Goal: Task Accomplishment & Management: Manage account settings

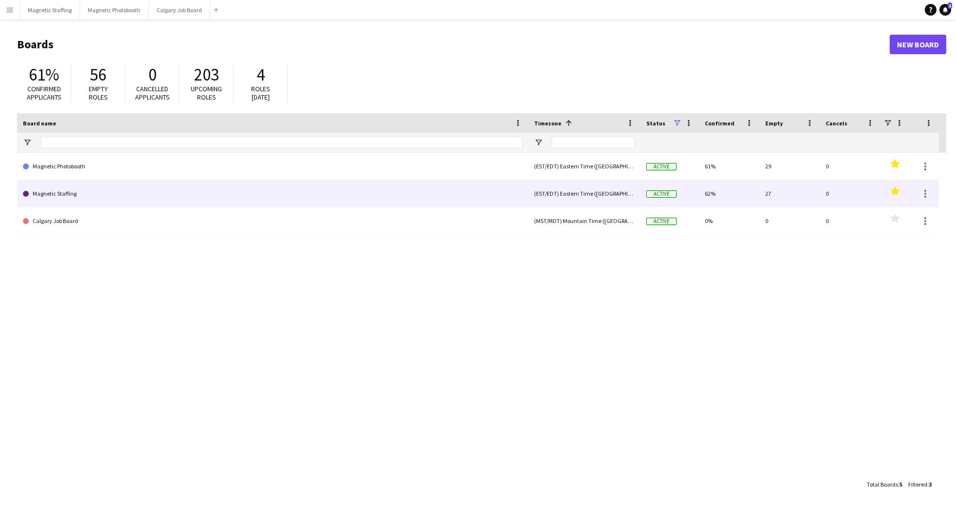
click at [53, 192] on link "Magnetic Staffing" at bounding box center [272, 193] width 499 height 27
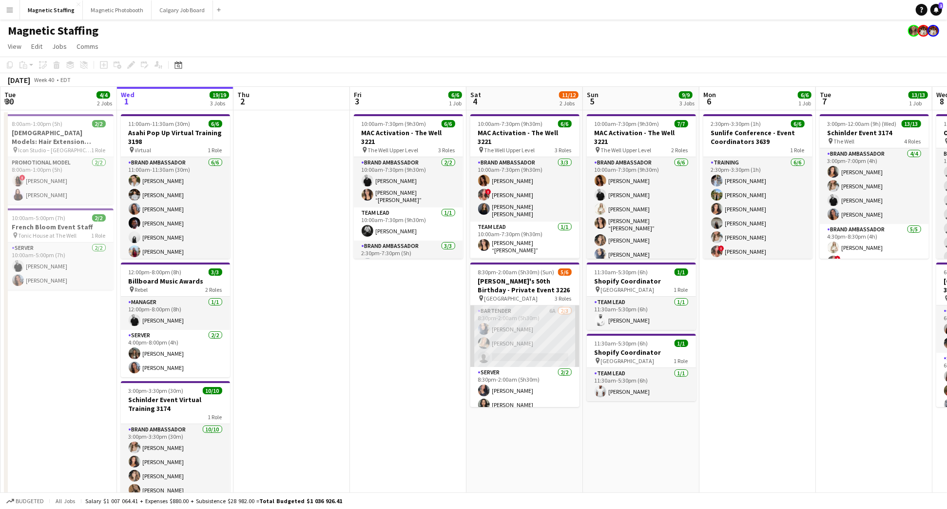
click at [524, 339] on app-card-role "Bartender 6A [DATE] 8:30pm-2:00am (5h30m) [PERSON_NAME] [PERSON_NAME] single-ne…" at bounding box center [524, 335] width 109 height 61
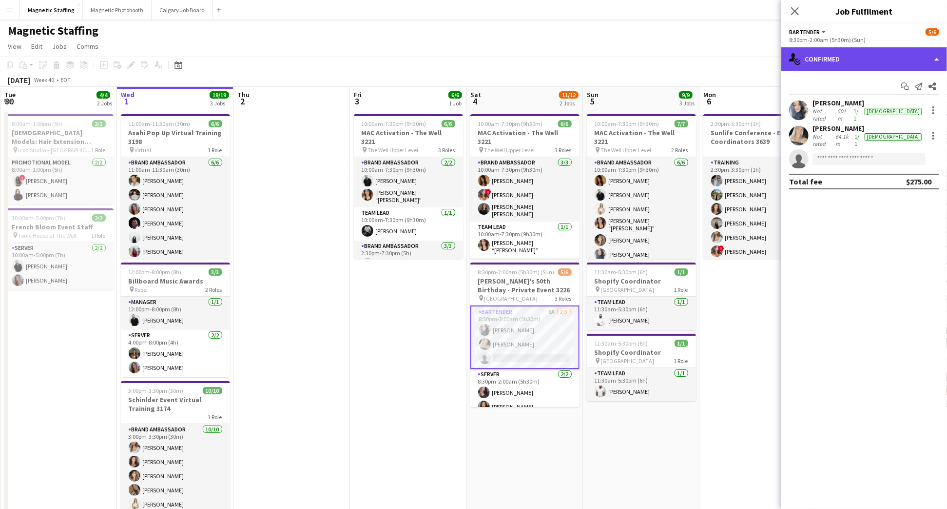
click at [893, 56] on div "single-neutral-actions-check-2 Confirmed" at bounding box center [865, 58] width 166 height 23
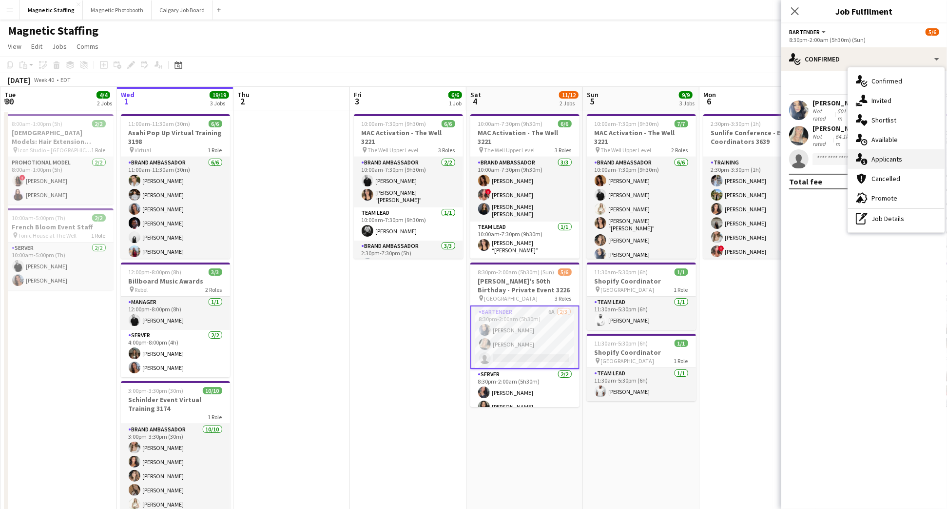
click at [912, 162] on div "single-neutral-actions-information Applicants" at bounding box center [896, 159] width 97 height 20
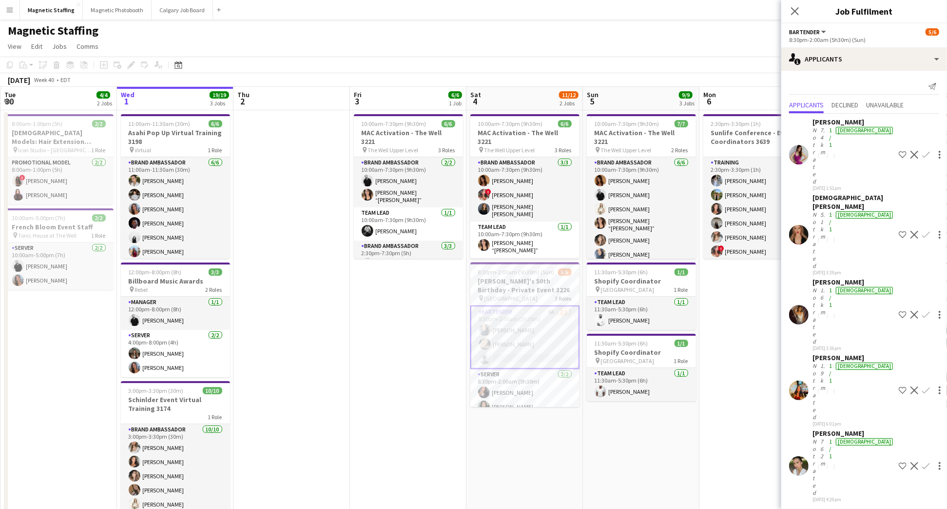
click at [800, 145] on app-user-avatar at bounding box center [799, 155] width 20 height 20
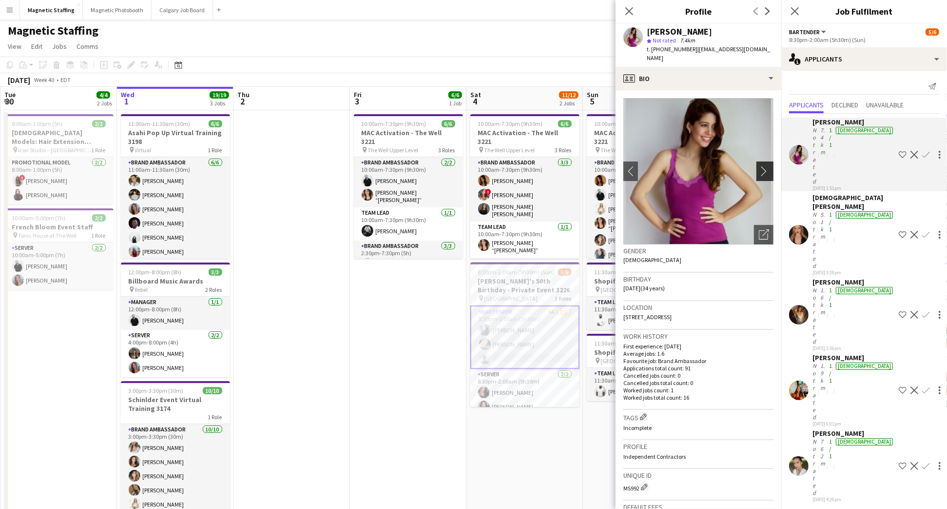
click at [761, 166] on app-icon "chevron-right" at bounding box center [766, 171] width 15 height 10
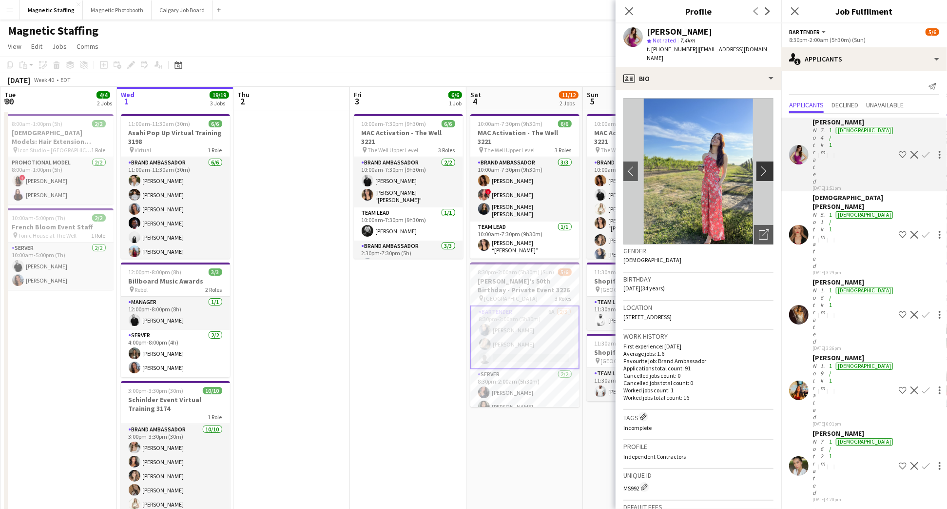
click at [761, 166] on app-icon "chevron-right" at bounding box center [766, 171] width 15 height 10
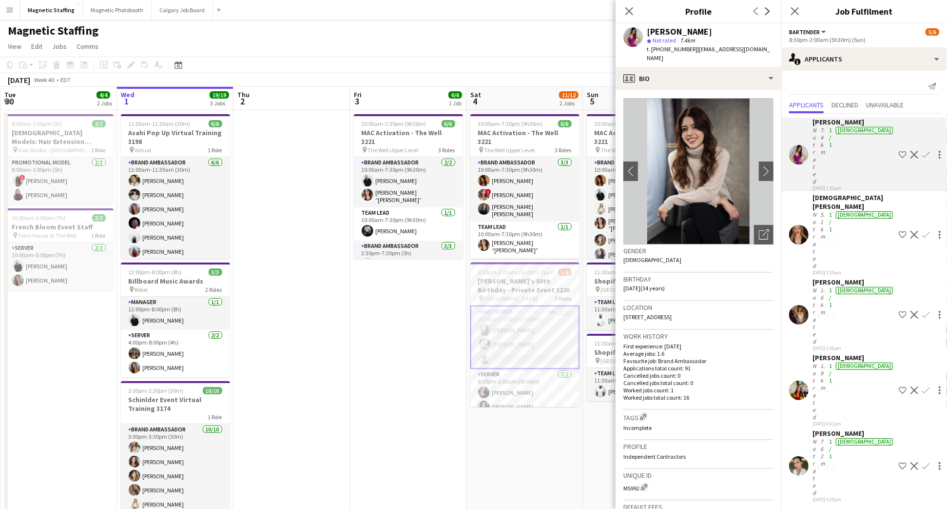
click at [817, 211] on div "Not rated" at bounding box center [816, 240] width 6 height 59
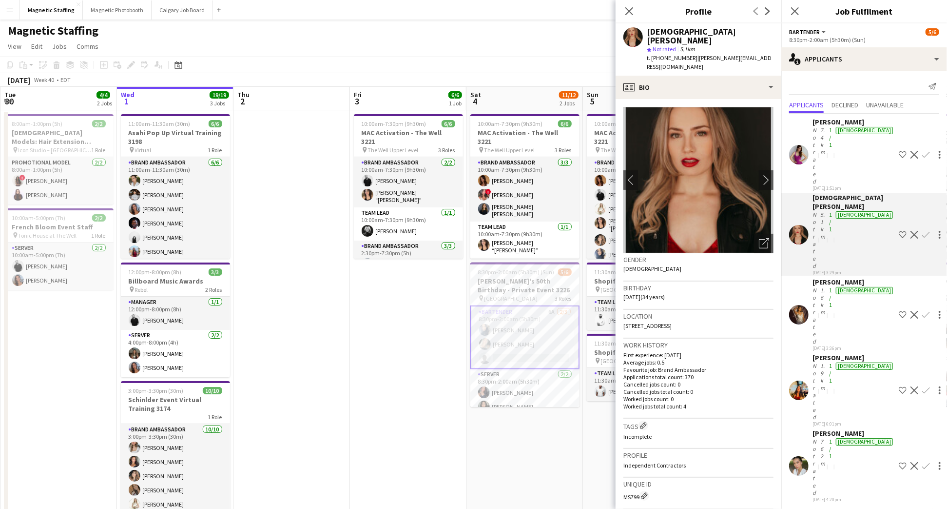
click at [817, 437] on div "Not rated" at bounding box center [816, 466] width 6 height 59
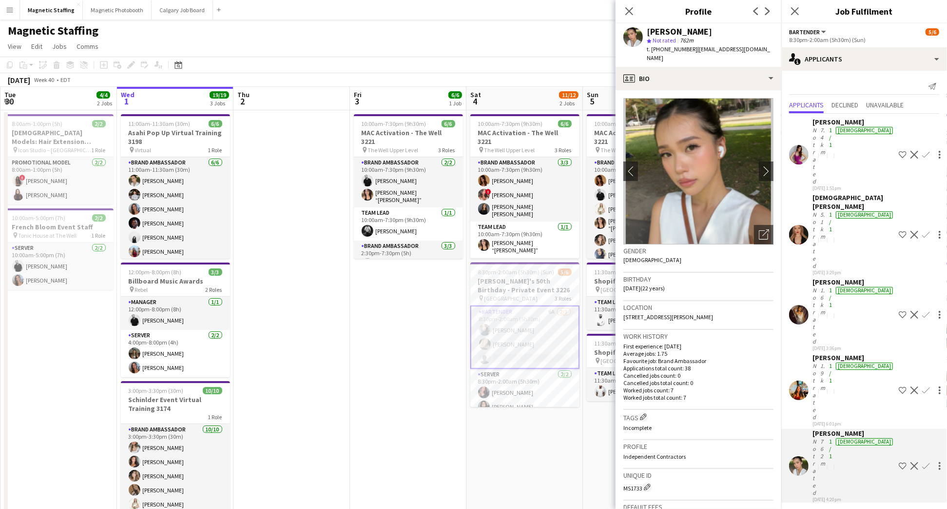
click at [821, 353] on div "[PERSON_NAME]" at bounding box center [854, 357] width 82 height 9
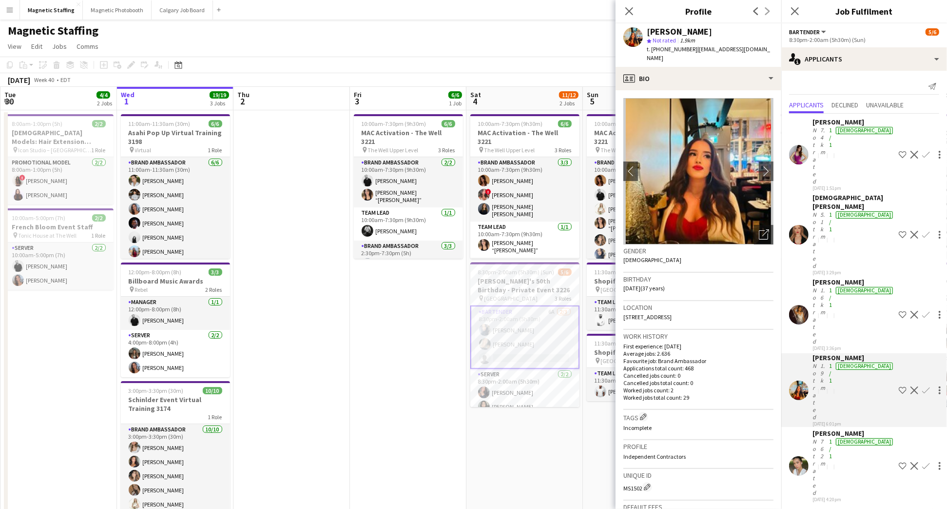
click at [826, 122] on div "[PERSON_NAME]" at bounding box center [854, 121] width 82 height 9
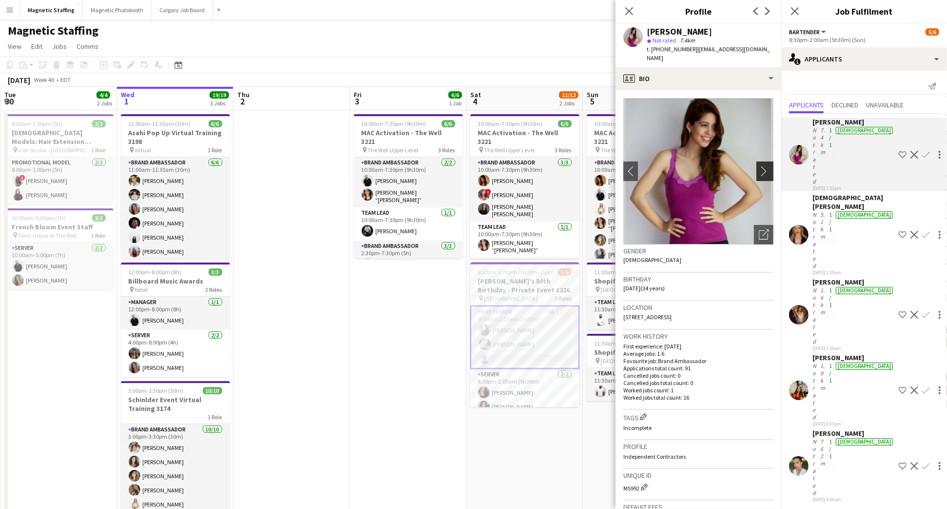
click at [761, 166] on app-icon "chevron-right" at bounding box center [766, 171] width 15 height 10
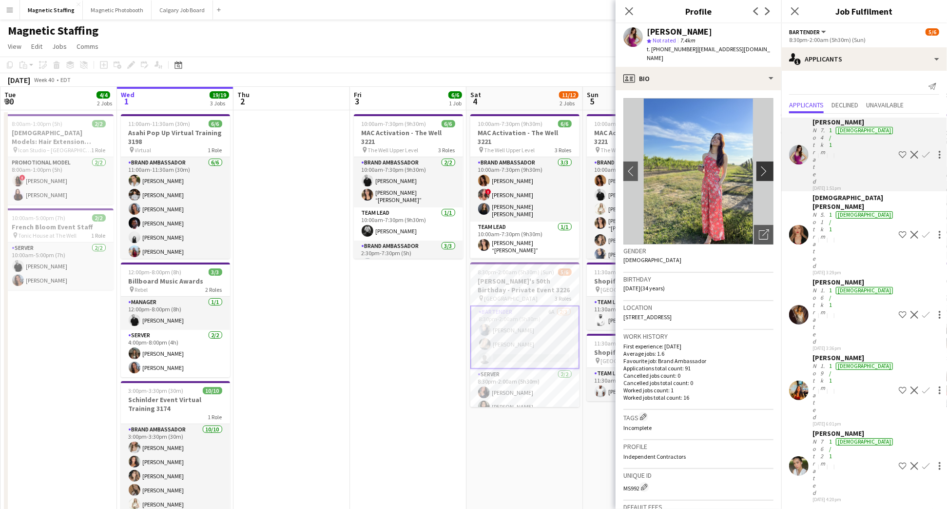
click at [761, 166] on app-icon "chevron-right" at bounding box center [766, 171] width 15 height 10
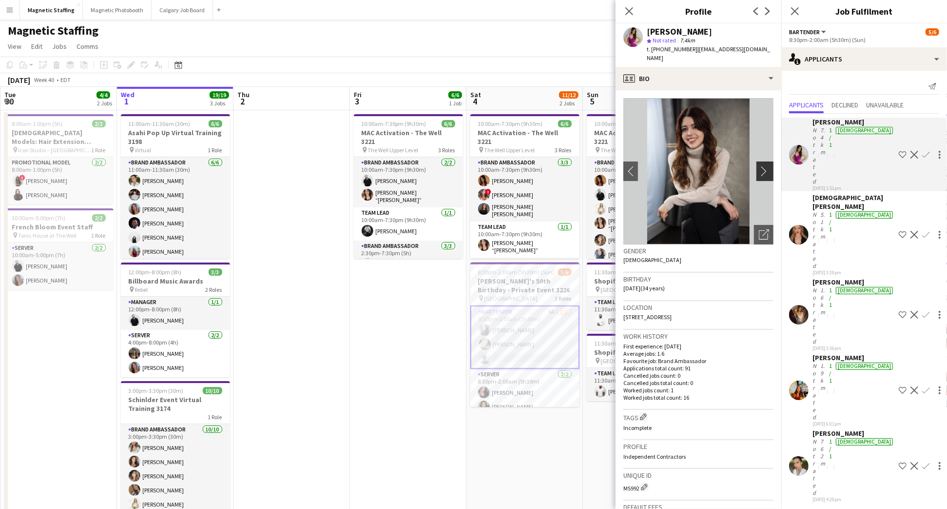
click at [761, 166] on app-icon "chevron-right" at bounding box center [766, 171] width 15 height 10
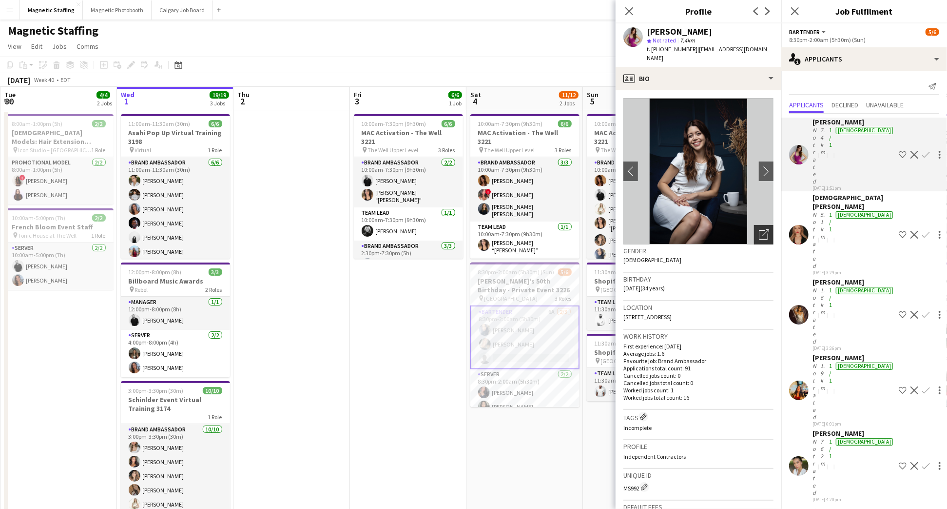
click at [759, 229] on icon "Open photos pop-in" at bounding box center [764, 234] width 10 height 10
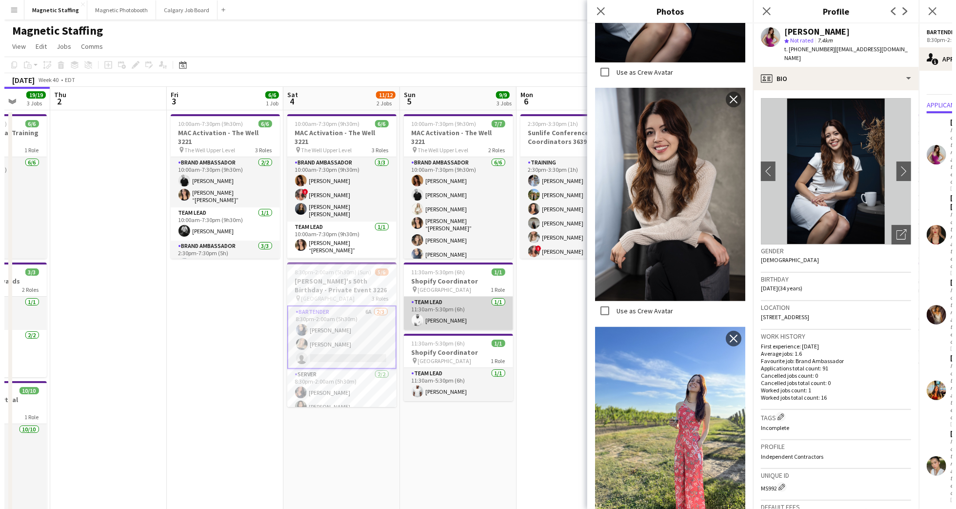
scroll to position [0, 393]
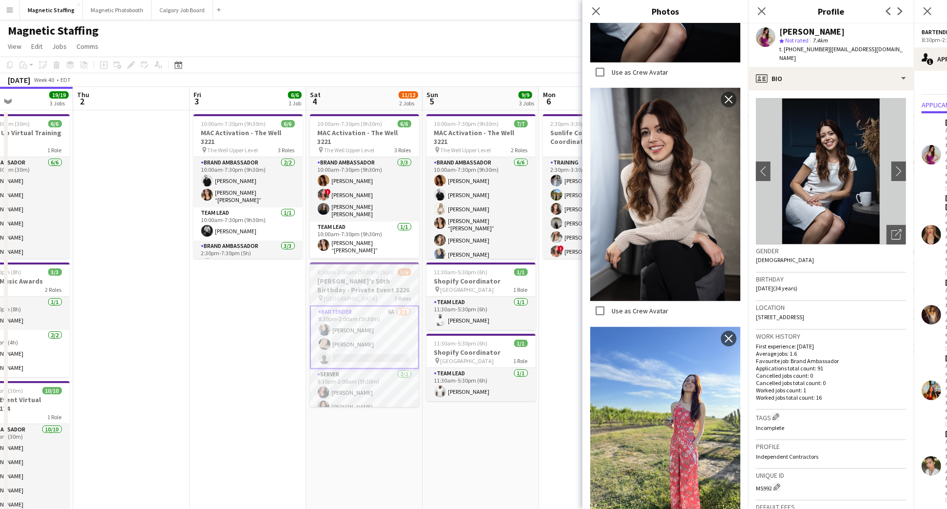
click at [376, 279] on h3 "[PERSON_NAME]'s 50th Birthday - Private Event 3226" at bounding box center [364, 285] width 109 height 18
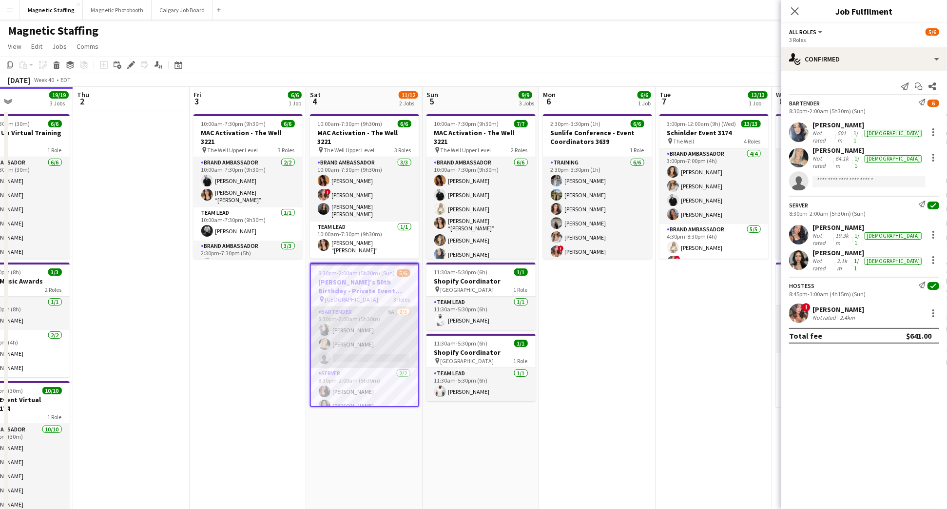
click at [368, 346] on app-card-role "Bartender 6A [DATE] 8:30pm-2:00am (5h30m) [PERSON_NAME] [PERSON_NAME] single-ne…" at bounding box center [364, 336] width 107 height 61
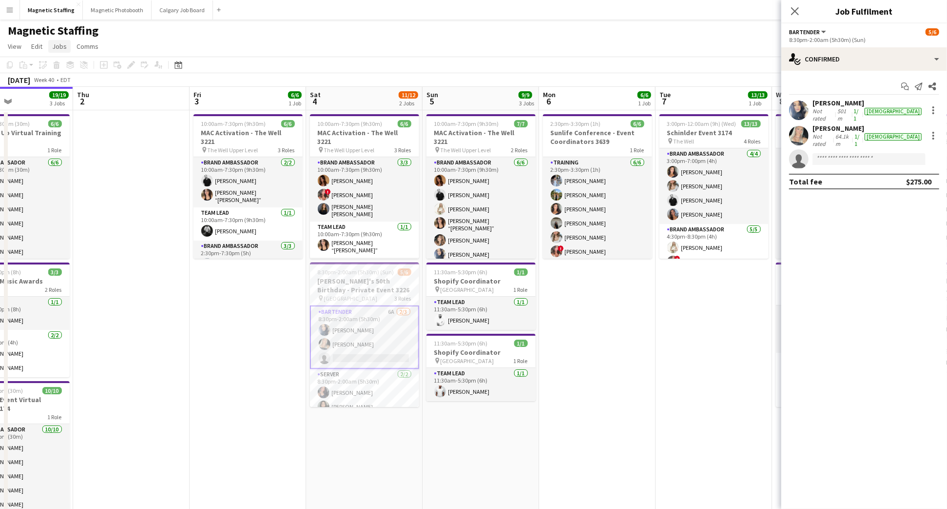
click at [60, 47] on span "Jobs" at bounding box center [59, 46] width 15 height 9
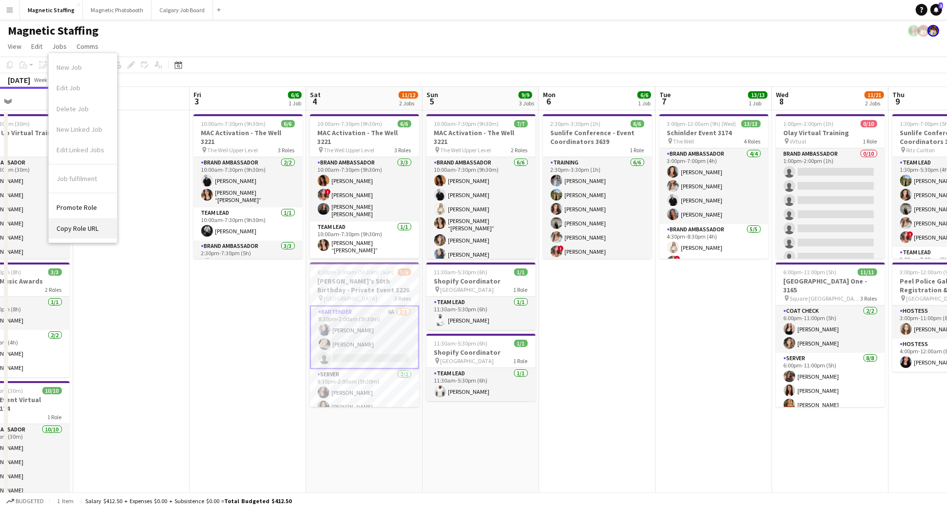
click at [87, 224] on span "Copy Role URL" at bounding box center [78, 228] width 42 height 9
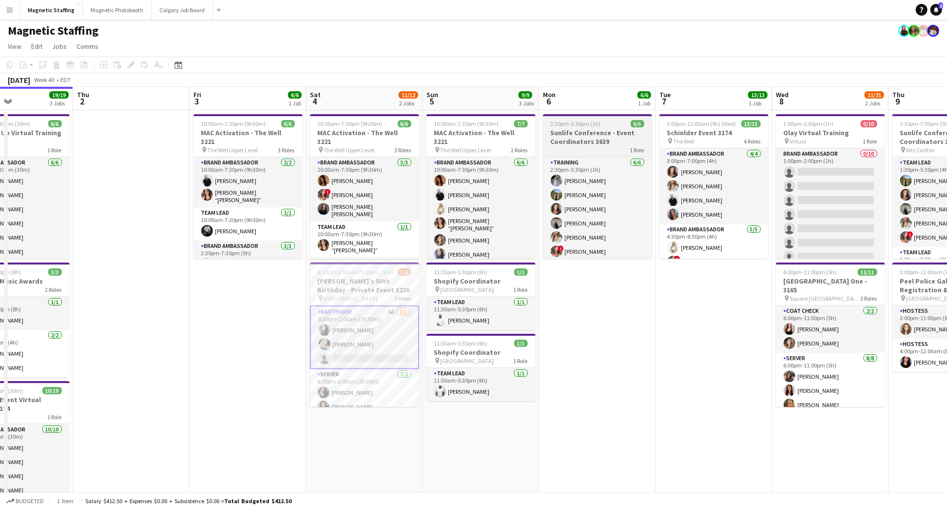
click at [584, 145] on h3 "Sunlife Conference - Event Coordinators 3639" at bounding box center [597, 137] width 109 height 18
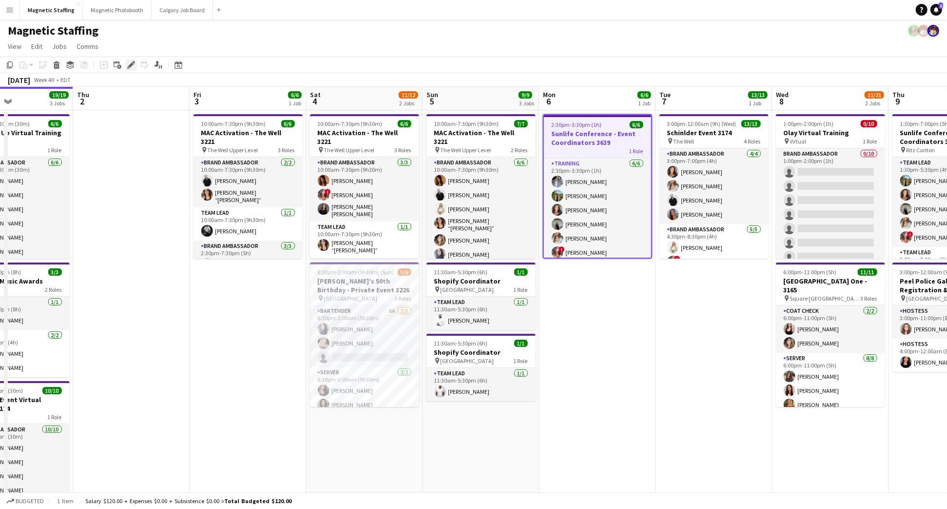
click at [130, 64] on icon at bounding box center [130, 64] width 5 height 5
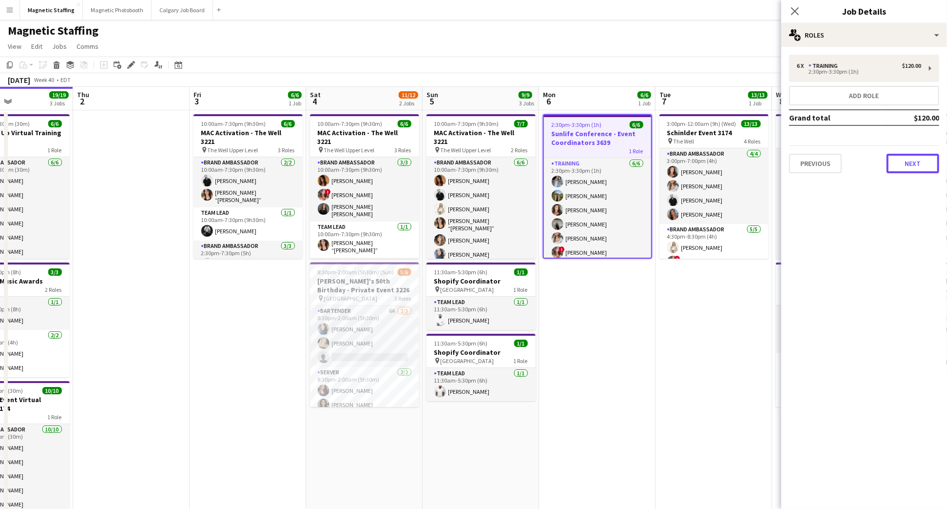
click at [911, 169] on button "Next" at bounding box center [913, 164] width 53 height 20
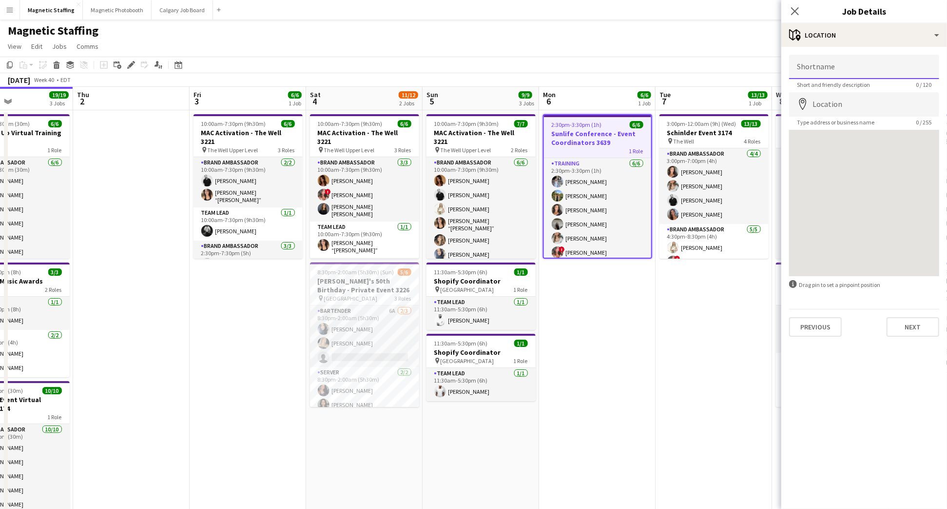
click at [831, 72] on input "Shortname" at bounding box center [864, 67] width 150 height 24
type input "**********"
click at [912, 330] on button "Next" at bounding box center [913, 327] width 53 height 20
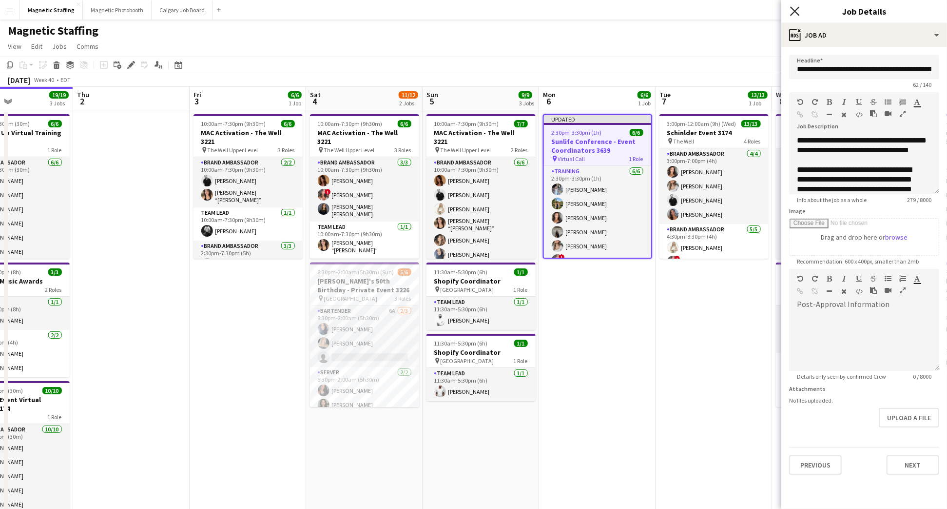
click at [796, 9] on icon "Close pop-in" at bounding box center [794, 10] width 9 height 9
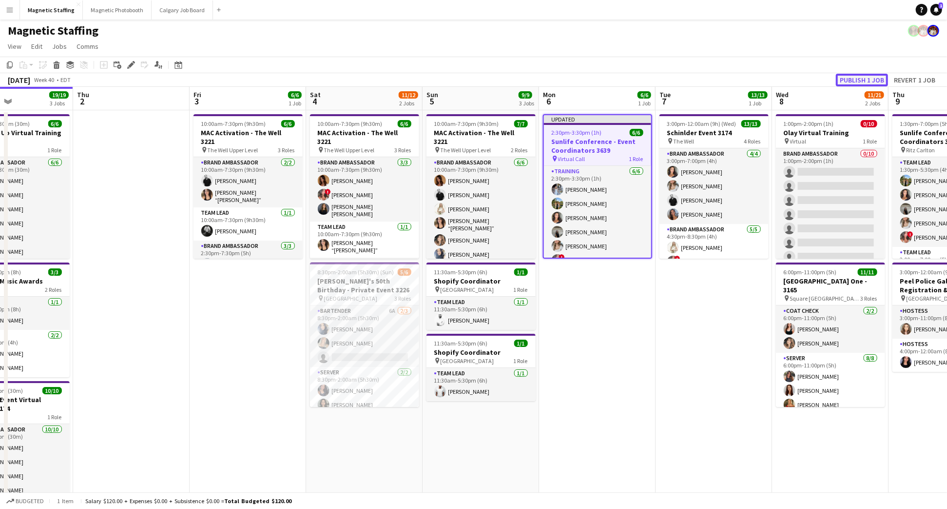
click at [869, 75] on button "Publish 1 job" at bounding box center [862, 80] width 52 height 13
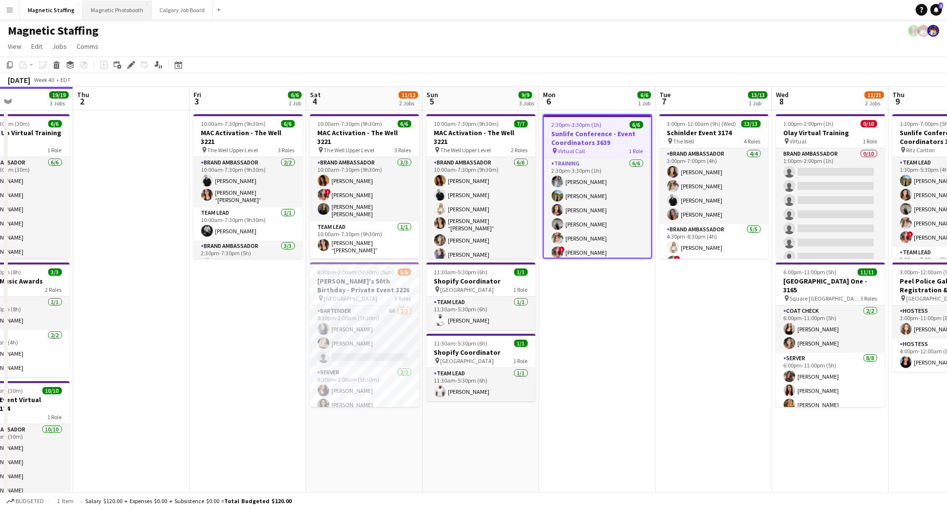
click at [124, 11] on button "Magnetic Photobooth Close" at bounding box center [117, 9] width 69 height 19
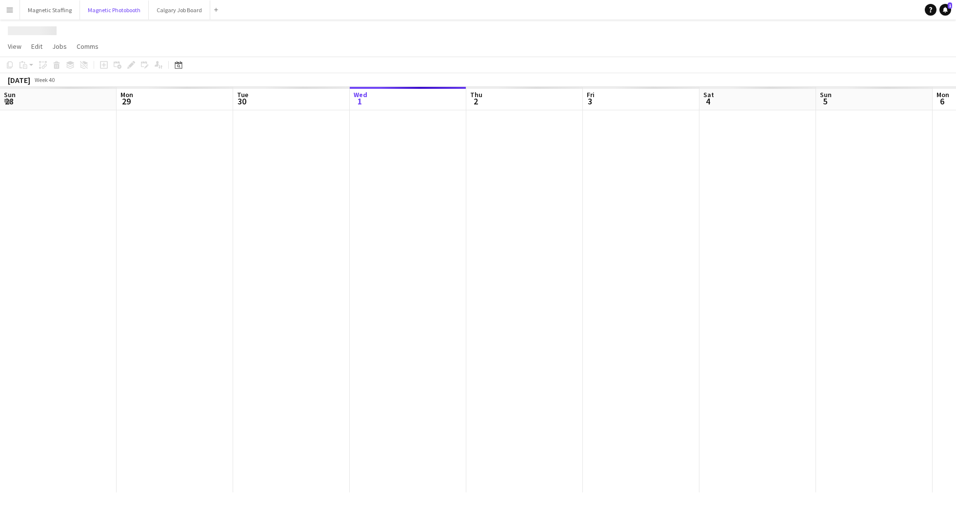
scroll to position [0, 233]
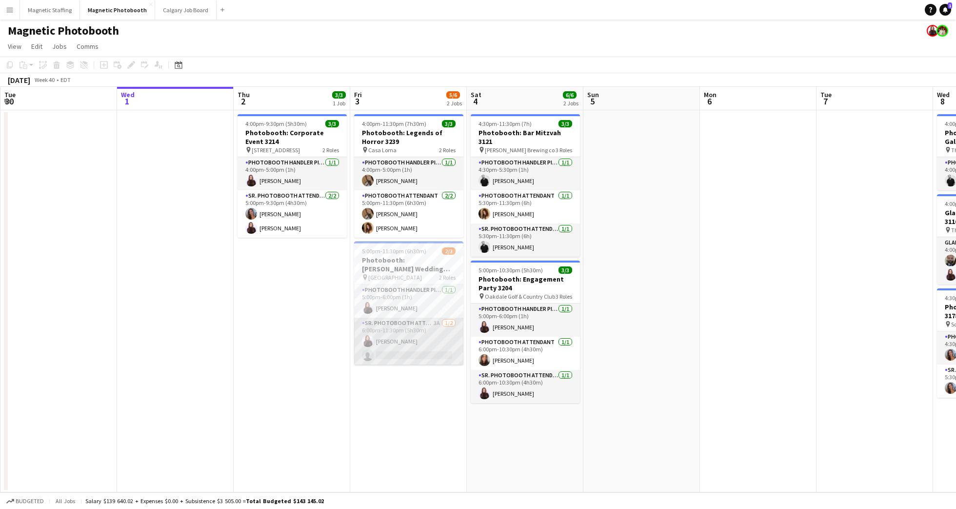
click at [416, 337] on app-card-role "Sr. Photobooth Attendant 3A [DATE] 6:00pm-11:30pm (5h30m) [PERSON_NAME] single-…" at bounding box center [408, 340] width 109 height 47
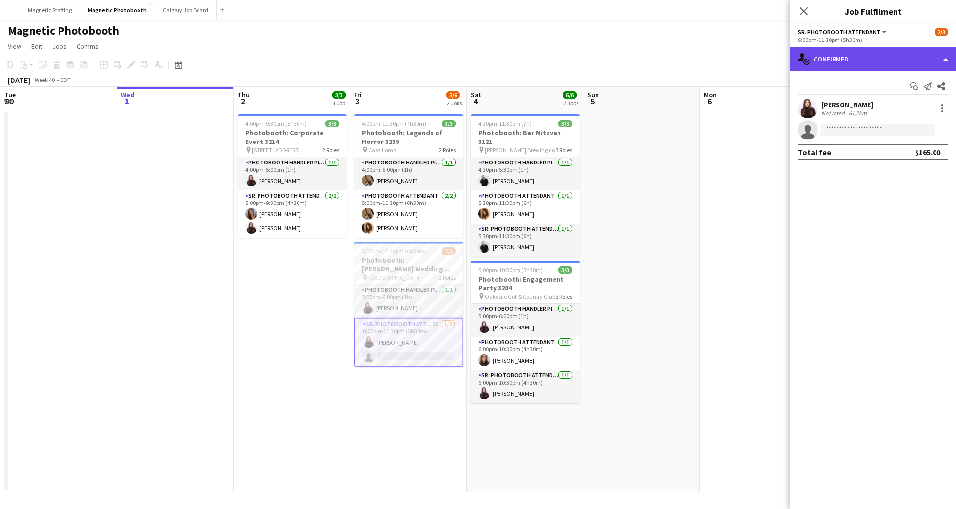
click at [863, 59] on div "single-neutral-actions-check-2 Confirmed" at bounding box center [873, 58] width 166 height 23
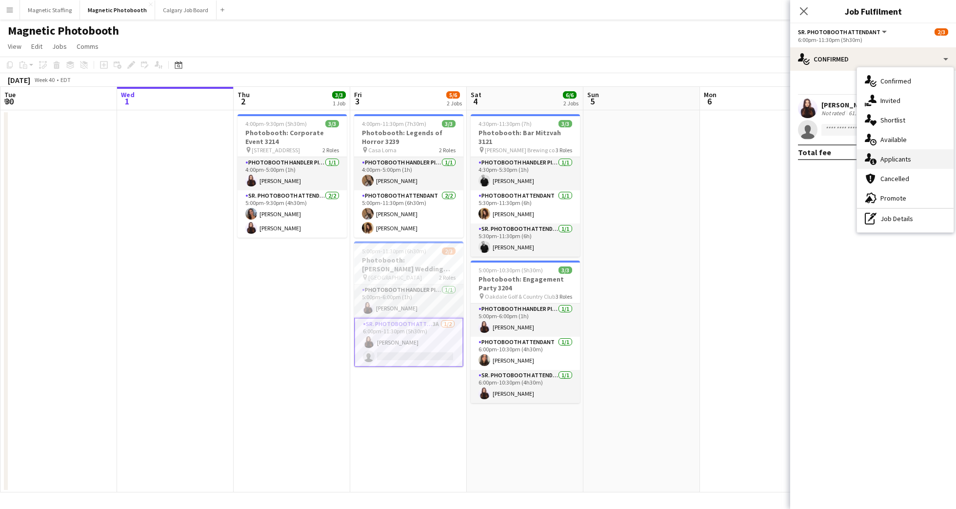
click at [921, 152] on div "single-neutral-actions-information Applicants" at bounding box center [905, 159] width 97 height 20
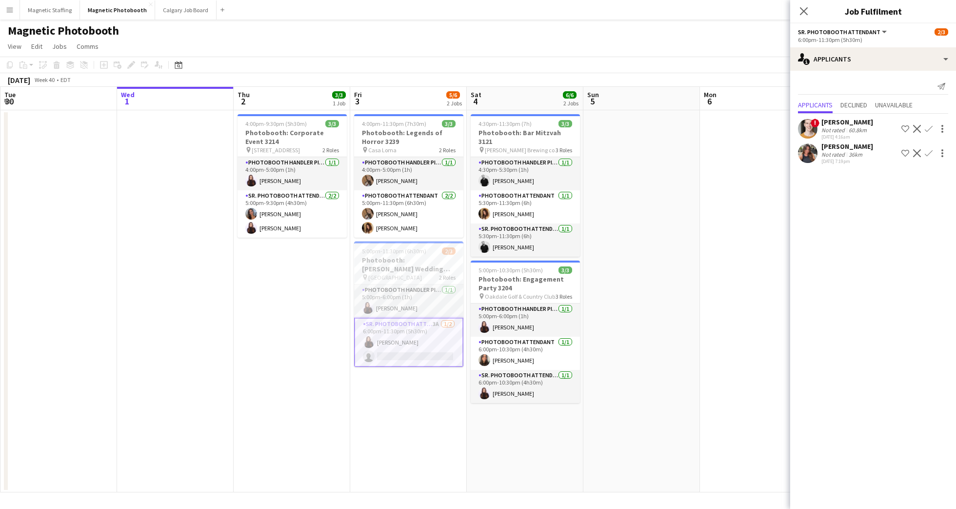
click at [806, 157] on app-user-avatar at bounding box center [808, 153] width 20 height 20
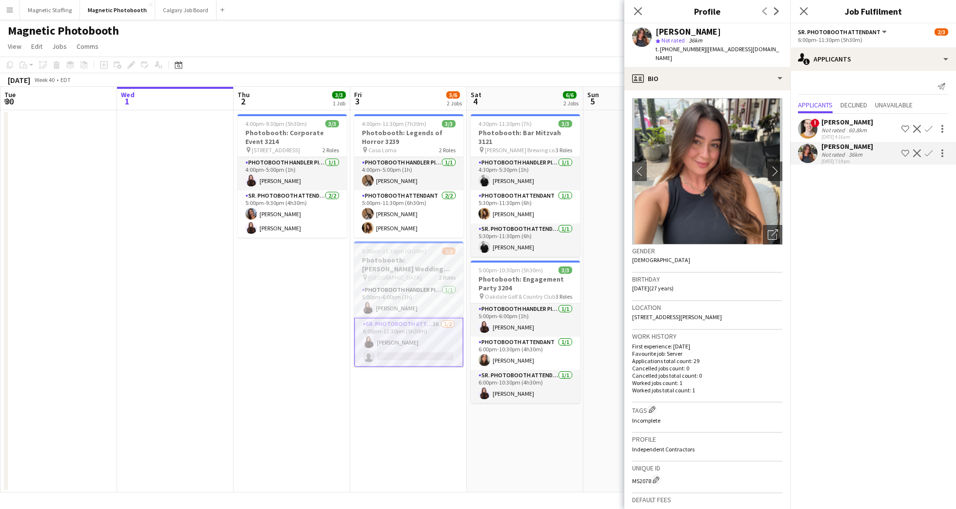
click at [390, 277] on span "[GEOGRAPHIC_DATA]" at bounding box center [395, 277] width 54 height 7
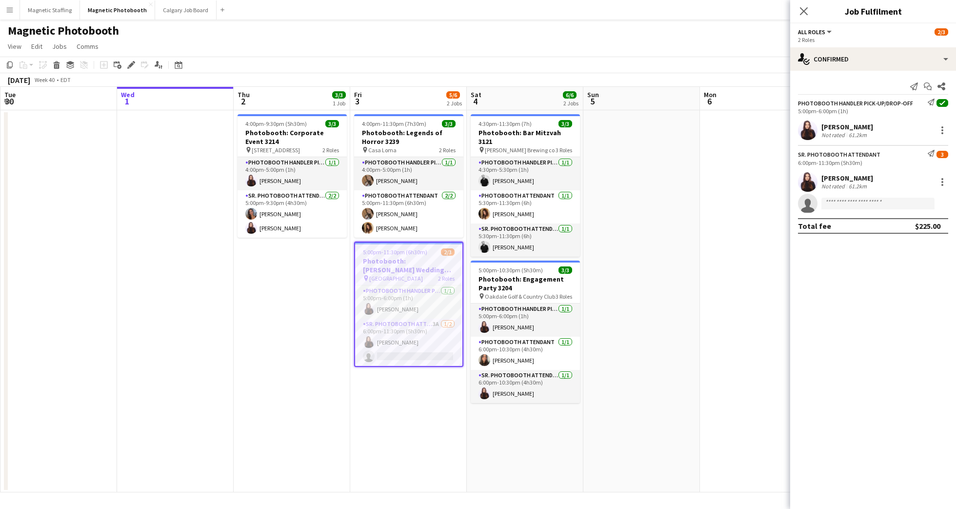
click at [395, 274] on span "[GEOGRAPHIC_DATA]" at bounding box center [396, 277] width 54 height 7
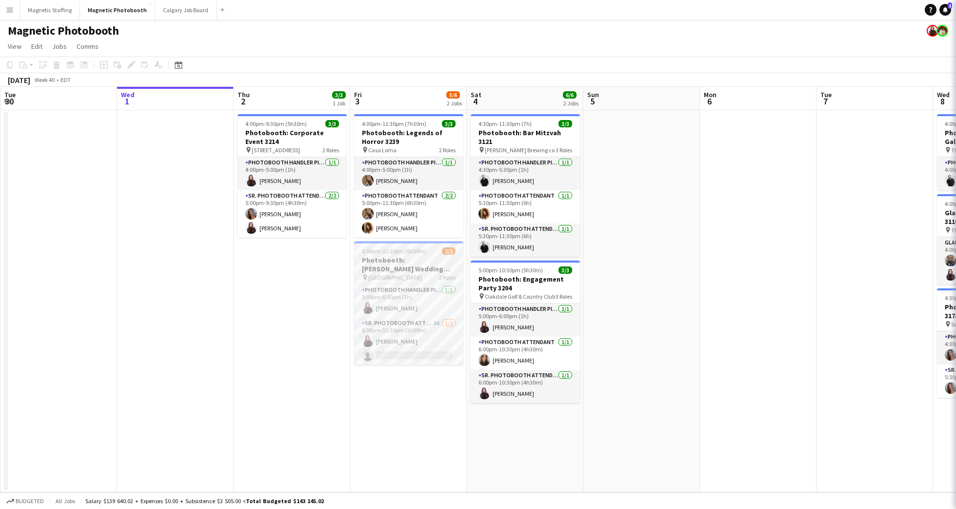
scroll to position [0, 232]
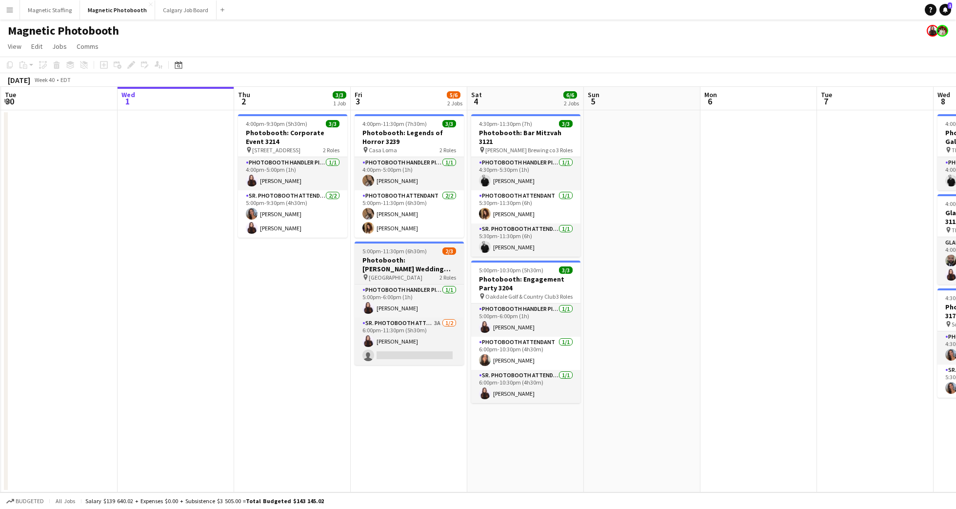
click at [402, 274] on span "[GEOGRAPHIC_DATA]" at bounding box center [396, 277] width 54 height 7
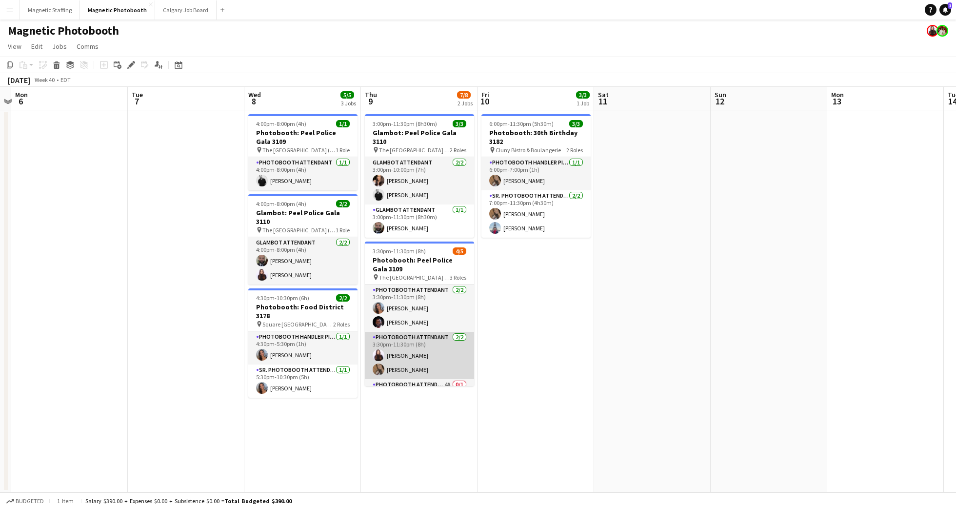
scroll to position [26, 0]
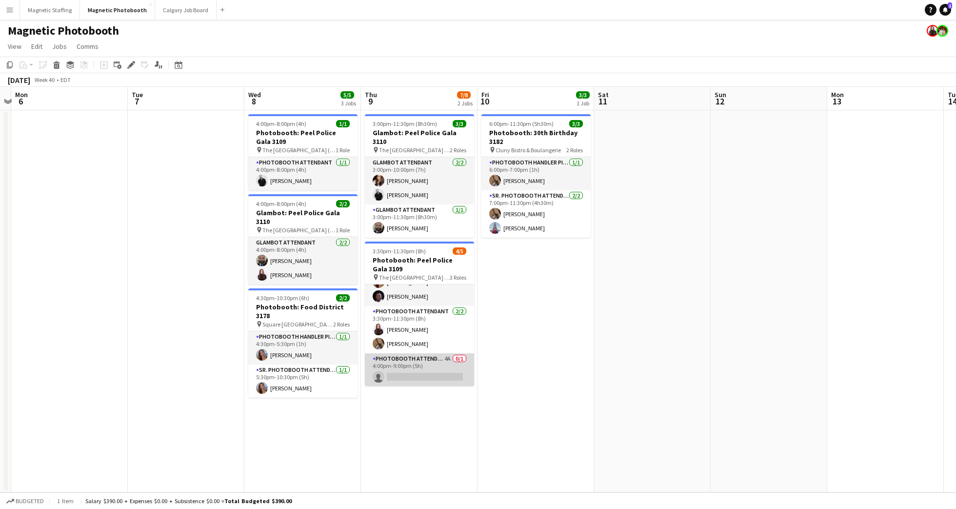
click at [428, 373] on app-card-role "Photobooth Attendant 4A 0/1 4:00pm-9:00pm (5h) single-neutral-actions" at bounding box center [419, 369] width 109 height 33
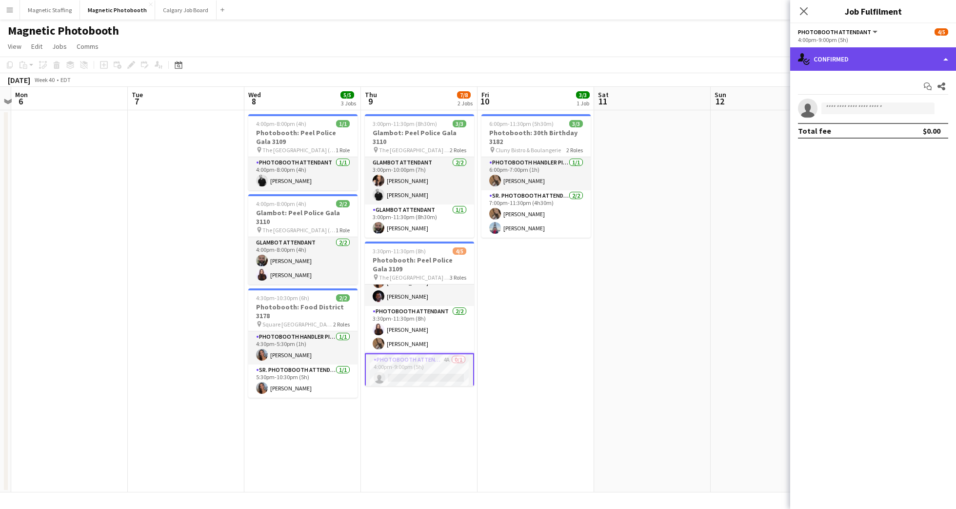
click at [854, 56] on div "single-neutral-actions-check-2 Confirmed" at bounding box center [873, 58] width 166 height 23
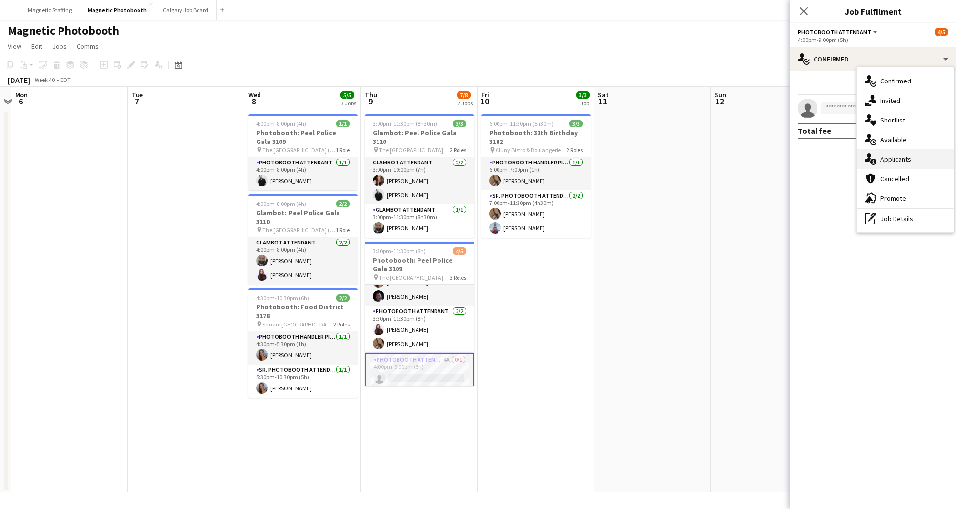
click at [900, 159] on span "Applicants" at bounding box center [895, 159] width 31 height 9
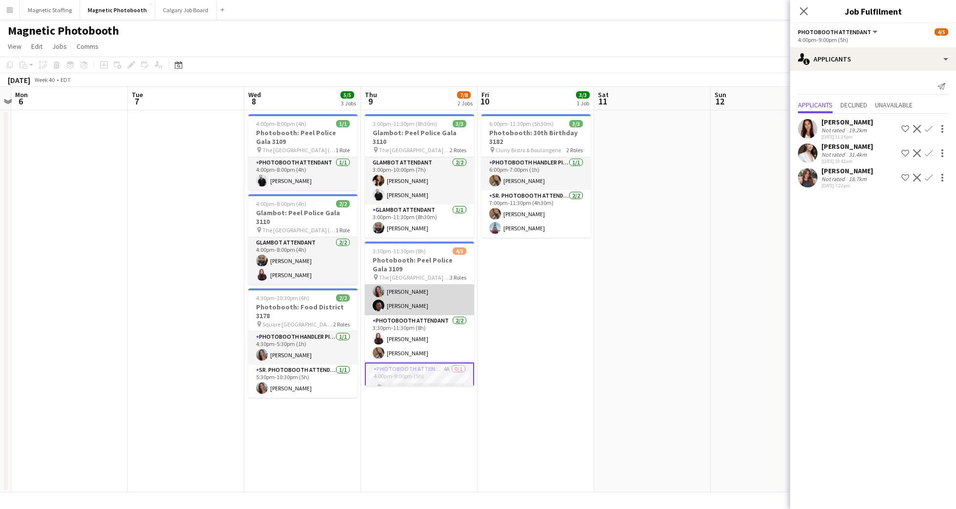
scroll to position [20, 0]
click at [810, 153] on app-user-avatar at bounding box center [808, 153] width 20 height 20
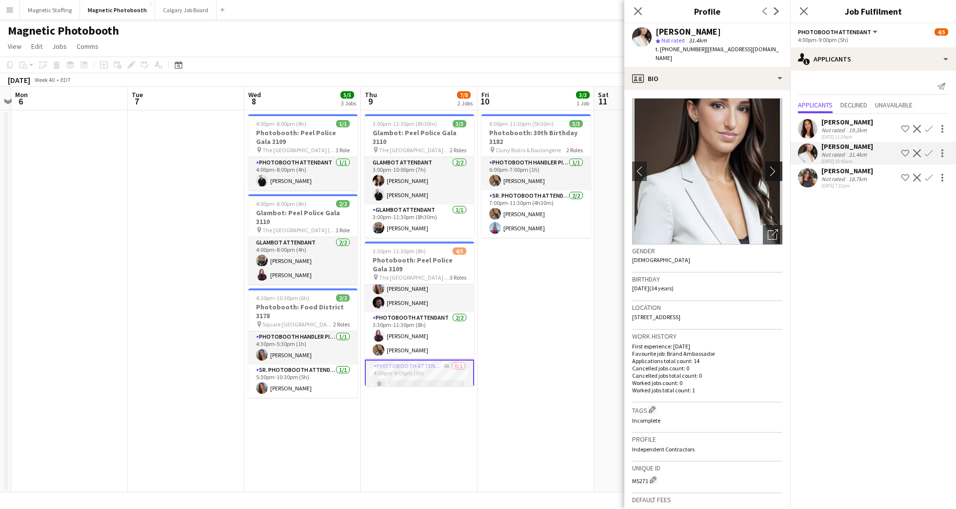
click at [767, 166] on app-icon "chevron-right" at bounding box center [774, 171] width 15 height 10
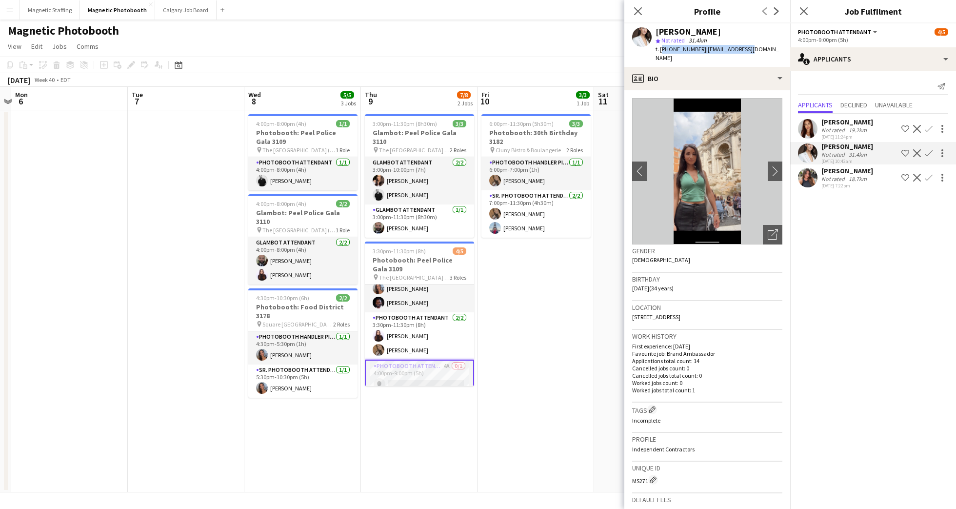
drag, startPoint x: 660, startPoint y: 50, endPoint x: 739, endPoint y: 49, distance: 79.0
click at [739, 49] on div "t. [PHONE_NUMBER] | [EMAIL_ADDRESS][DOMAIN_NAME]" at bounding box center [718, 54] width 127 height 18
click at [751, 48] on span "| [EMAIL_ADDRESS][DOMAIN_NAME]" at bounding box center [716, 53] width 123 height 16
drag, startPoint x: 762, startPoint y: 51, endPoint x: 703, endPoint y: 52, distance: 59.0
click at [703, 52] on span "| [EMAIL_ADDRESS][DOMAIN_NAME]" at bounding box center [716, 53] width 123 height 16
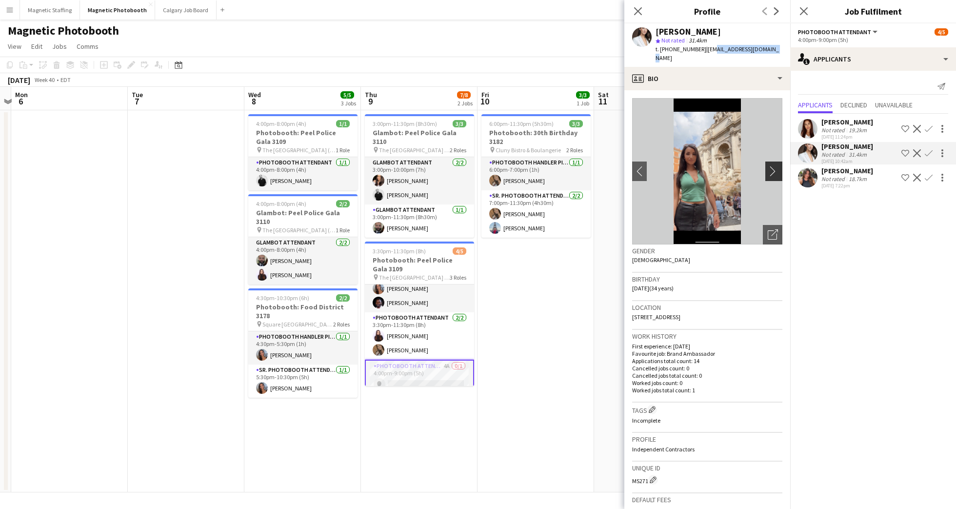
click at [767, 166] on app-icon "chevron-right" at bounding box center [774, 171] width 15 height 10
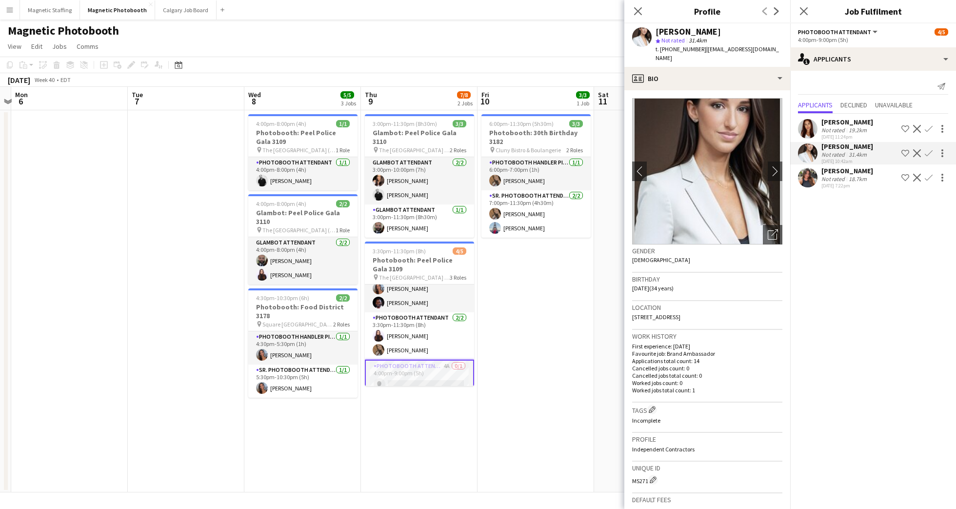
click at [763, 49] on span "| [EMAIL_ADDRESS][DOMAIN_NAME]" at bounding box center [716, 53] width 123 height 16
click at [766, 68] on div "profile Bio" at bounding box center [707, 78] width 166 height 23
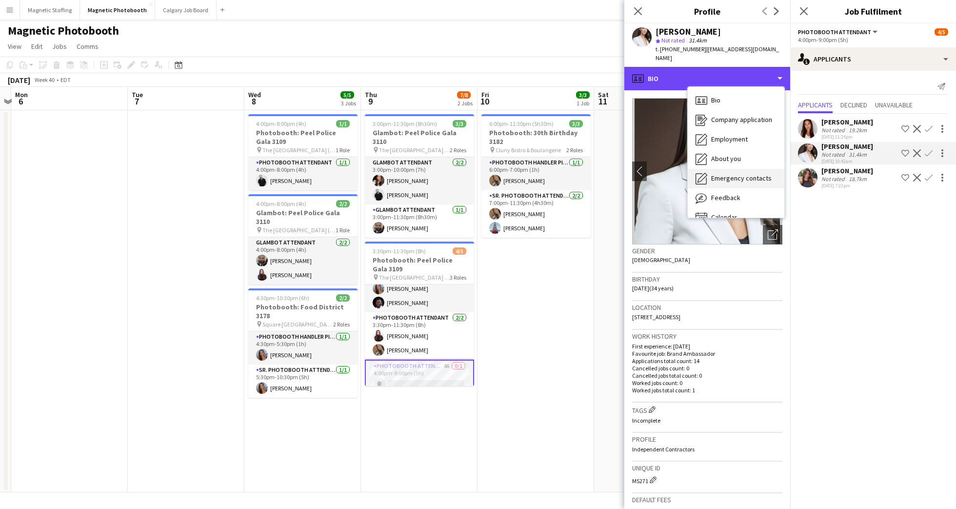
scroll to position [14, 0]
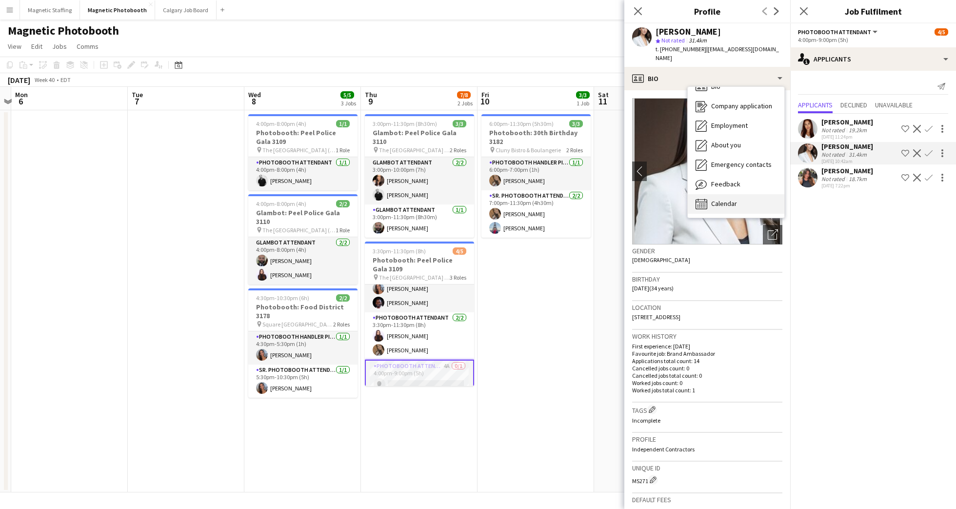
click at [734, 202] on div "Calendar Calendar" at bounding box center [735, 204] width 97 height 20
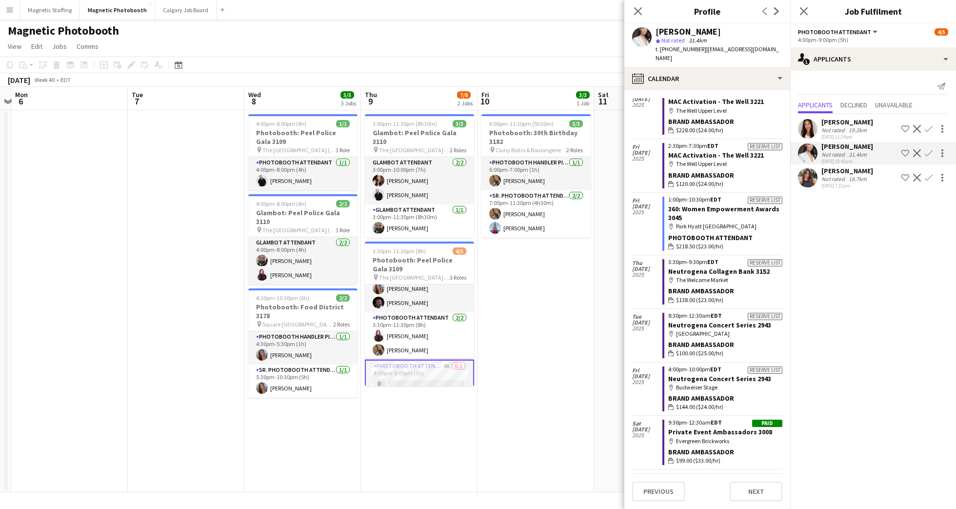
scroll to position [428, 0]
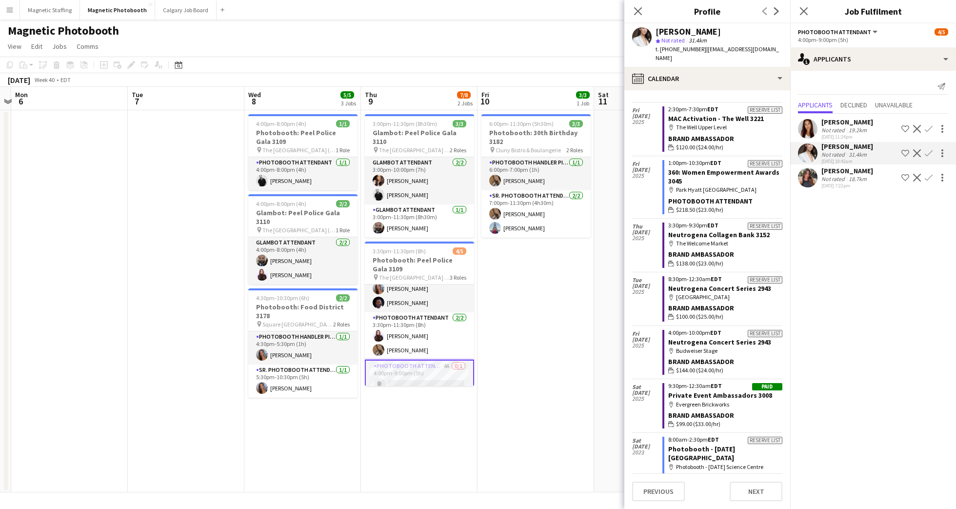
click at [738, 400] on div "map-marker Evergreen Brickworks" at bounding box center [725, 404] width 114 height 9
click at [635, 9] on icon "Close pop-in" at bounding box center [637, 10] width 9 height 9
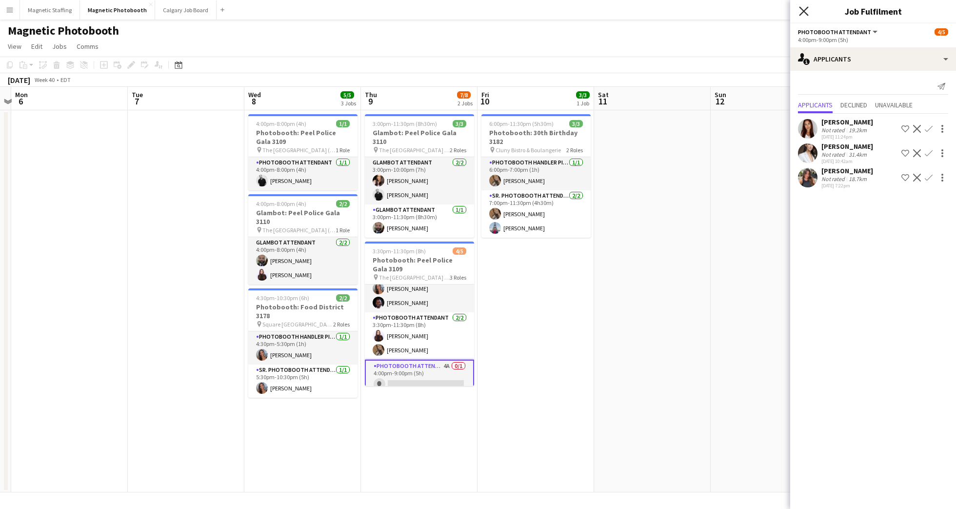
click at [801, 13] on icon at bounding box center [803, 10] width 9 height 9
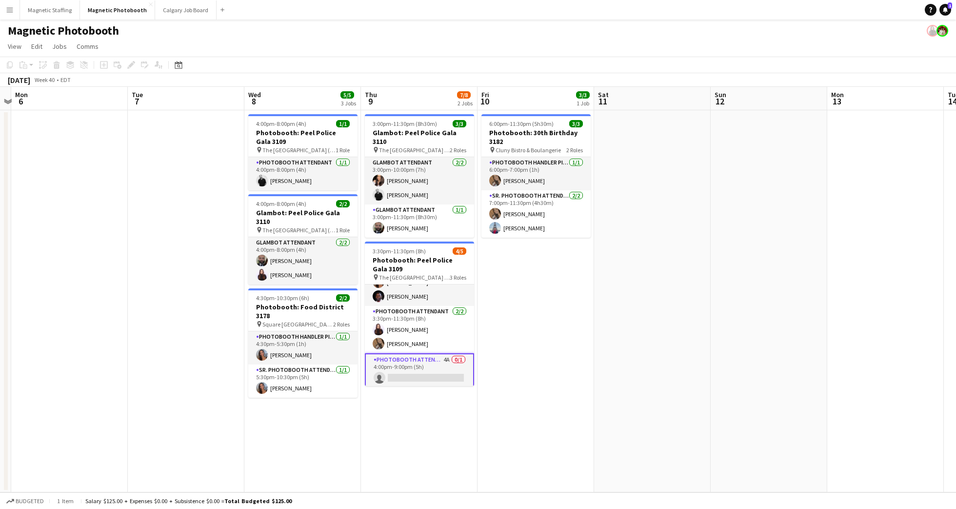
scroll to position [27, 0]
